Goal: Transaction & Acquisition: Purchase product/service

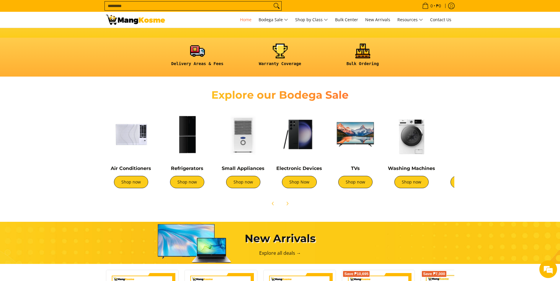
scroll to position [177, 0]
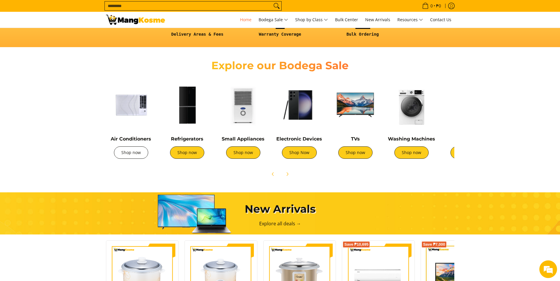
click at [144, 156] on link "Shop now" at bounding box center [131, 153] width 34 height 12
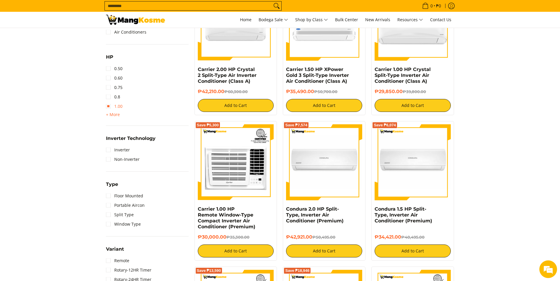
scroll to position [295, 0]
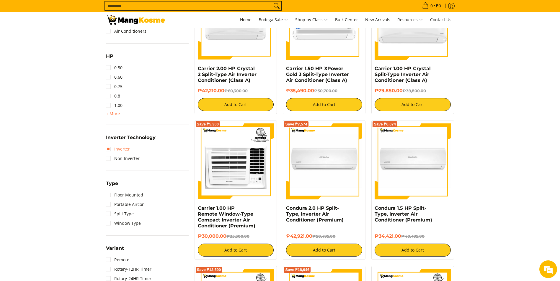
click at [112, 148] on link "Inverter" at bounding box center [118, 149] width 24 height 9
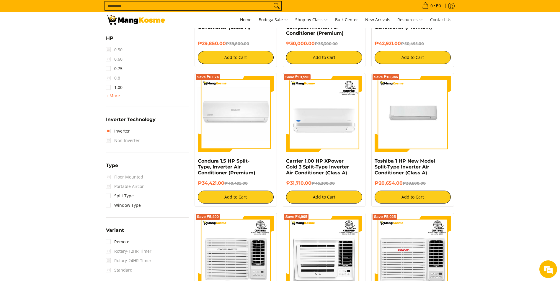
scroll to position [349, 0]
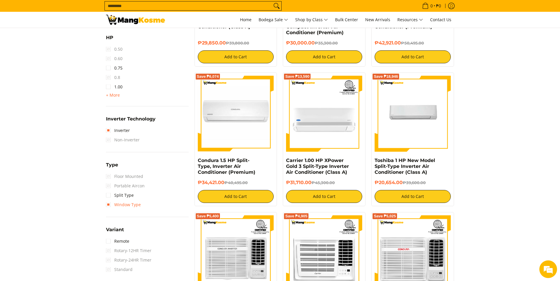
click at [123, 202] on link "Window Type" at bounding box center [123, 204] width 35 height 9
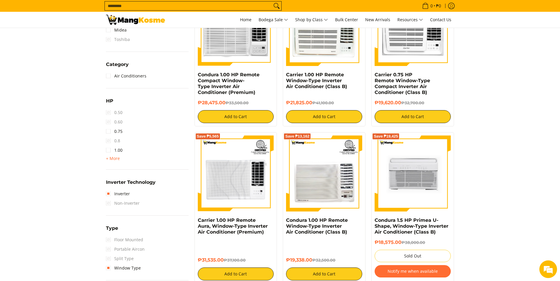
scroll to position [290, 0]
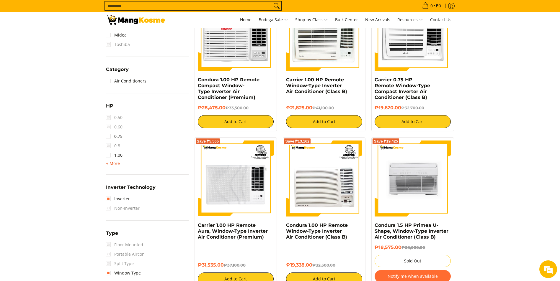
click at [115, 162] on span "+ More" at bounding box center [113, 163] width 14 height 5
click at [112, 163] on link "1.50" at bounding box center [114, 164] width 17 height 9
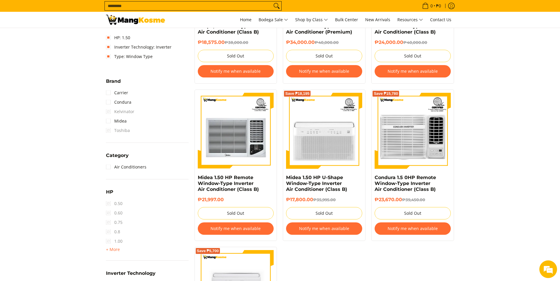
scroll to position [201, 0]
